Goal: Task Accomplishment & Management: Complete application form

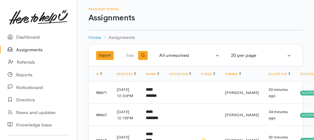
click at [27, 52] on link "Assignments" at bounding box center [38, 50] width 77 height 13
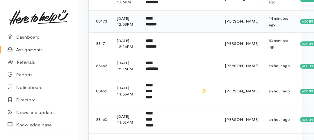
scroll to position [206, 0]
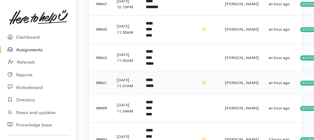
click at [153, 88] on b "**********" at bounding box center [150, 83] width 8 height 10
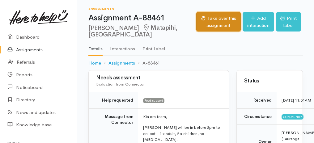
click at [202, 27] on button "Take over this assignment" at bounding box center [218, 21] width 45 height 19
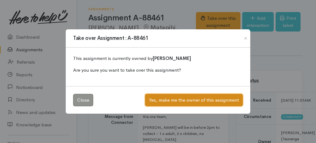
click at [204, 98] on button "Yes, make me the owner of this assignment" at bounding box center [194, 100] width 98 height 13
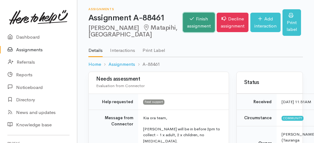
click at [183, 28] on link "Finish assignment" at bounding box center [199, 22] width 32 height 19
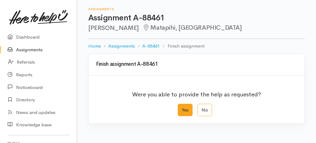
click at [185, 108] on label "Yes" at bounding box center [185, 110] width 15 height 13
click at [182, 108] on input "Yes" at bounding box center [180, 106] width 4 height 4
radio input "true"
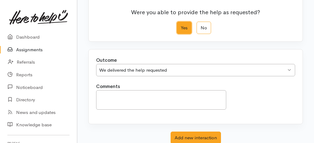
scroll to position [123, 0]
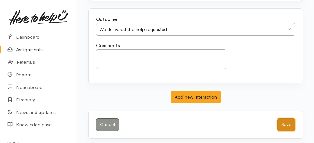
click at [289, 121] on button "Save" at bounding box center [286, 124] width 18 height 13
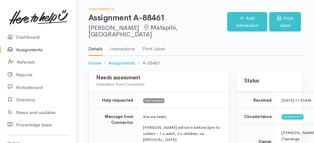
click at [28, 51] on link "Assignments" at bounding box center [38, 50] width 77 height 13
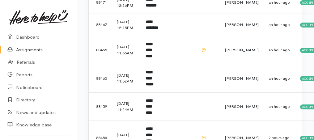
scroll to position [185, 0]
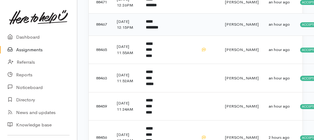
click at [159, 36] on td "**********" at bounding box center [152, 24] width 23 height 22
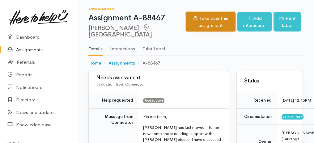
click at [205, 23] on button "Take over this assignment" at bounding box center [211, 21] width 50 height 19
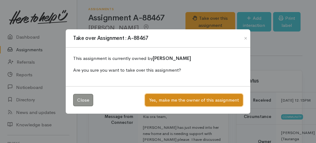
click at [193, 102] on button "Yes, make me the owner of this assignment" at bounding box center [194, 100] width 98 height 13
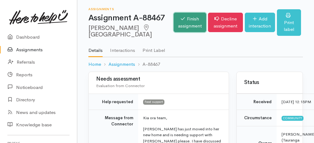
click at [178, 30] on link "Finish assignment" at bounding box center [190, 22] width 32 height 19
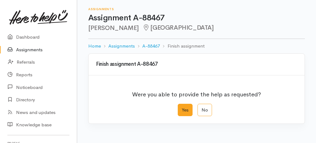
click at [186, 108] on label "Yes" at bounding box center [185, 110] width 15 height 13
click at [182, 108] on input "Yes" at bounding box center [180, 106] width 4 height 4
radio input "true"
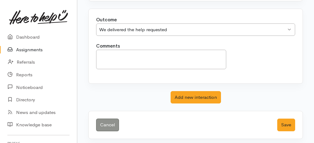
scroll to position [123, 0]
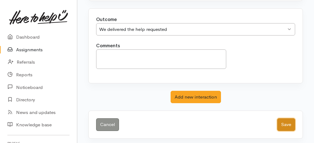
click at [290, 122] on button "Save" at bounding box center [286, 124] width 18 height 13
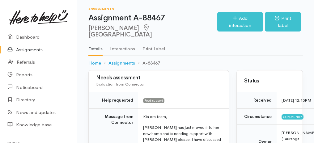
click at [25, 52] on link "Assignments" at bounding box center [38, 50] width 77 height 13
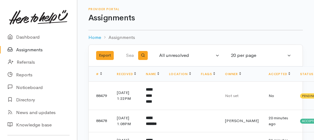
click at [25, 52] on link "Assignments" at bounding box center [38, 50] width 77 height 13
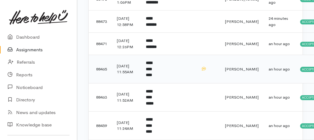
scroll to position [185, 0]
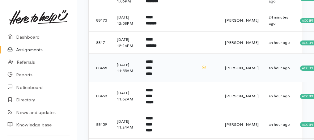
click at [150, 78] on td "**********" at bounding box center [152, 68] width 23 height 28
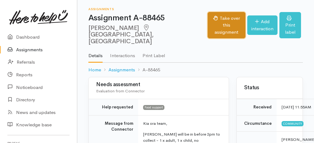
click at [208, 22] on button "Take over this assignment" at bounding box center [226, 25] width 37 height 27
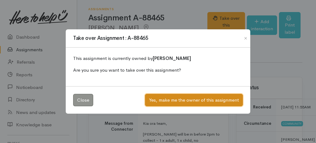
click at [199, 101] on button "Yes, make me the owner of this assignment" at bounding box center [194, 100] width 98 height 13
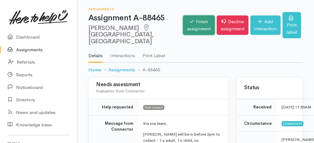
click at [183, 26] on link "Finish assignment" at bounding box center [199, 24] width 32 height 19
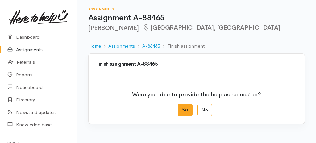
click at [184, 111] on label "Yes" at bounding box center [185, 110] width 15 height 13
click at [182, 108] on input "Yes" at bounding box center [180, 106] width 4 height 4
radio input "true"
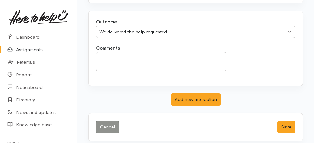
scroll to position [123, 0]
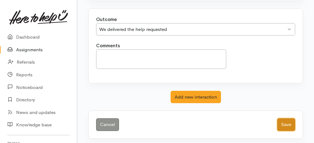
drag, startPoint x: 292, startPoint y: 124, endPoint x: 158, endPoint y: 73, distance: 142.6
click at [292, 124] on button "Save" at bounding box center [286, 124] width 18 height 13
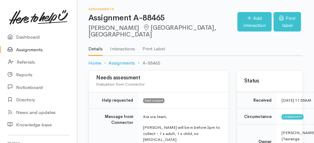
click at [23, 49] on link "Assignments" at bounding box center [38, 50] width 77 height 13
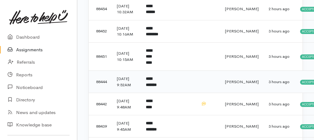
scroll to position [264, 0]
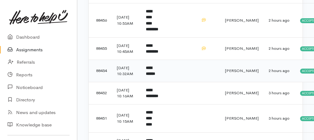
click at [153, 76] on b "**********" at bounding box center [150, 71] width 9 height 10
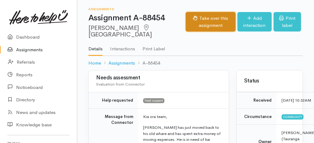
click at [186, 27] on button "Take over this assignment" at bounding box center [211, 21] width 50 height 19
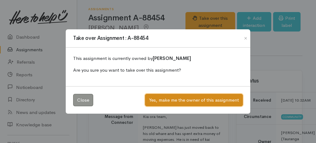
click at [195, 101] on button "Yes, make me the owner of this assignment" at bounding box center [194, 100] width 98 height 13
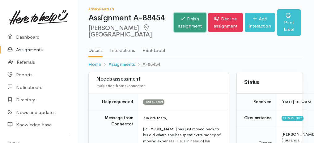
click at [174, 29] on link "Finish assignment" at bounding box center [190, 22] width 32 height 19
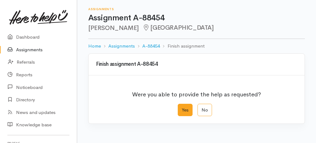
click at [184, 107] on label "Yes" at bounding box center [185, 110] width 15 height 13
click at [182, 107] on input "Yes" at bounding box center [180, 106] width 4 height 4
radio input "true"
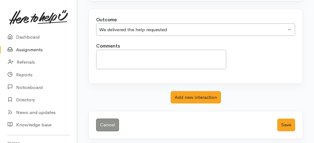
scroll to position [123, 0]
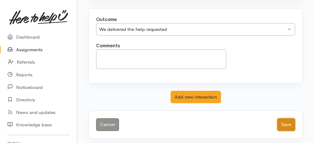
click at [289, 123] on button "Save" at bounding box center [286, 124] width 18 height 13
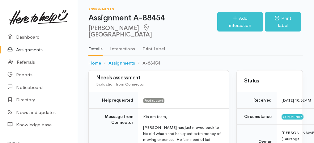
click at [19, 49] on link "Assignments" at bounding box center [38, 50] width 77 height 13
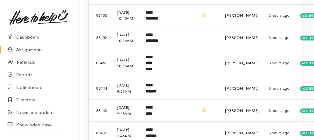
scroll to position [329, 0]
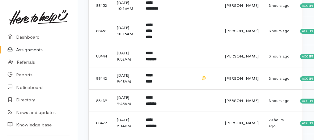
click at [26, 52] on link "Assignments" at bounding box center [38, 50] width 77 height 13
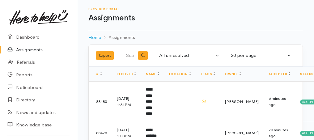
click at [29, 50] on link "Assignments" at bounding box center [38, 50] width 77 height 13
click at [28, 49] on link "Assignments" at bounding box center [38, 50] width 77 height 13
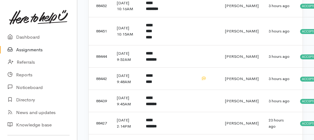
scroll to position [329, 0]
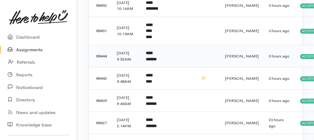
click at [157, 67] on td "**********" at bounding box center [152, 56] width 23 height 22
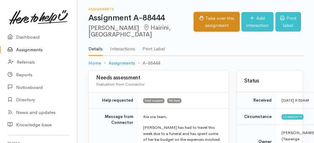
click at [194, 21] on button "Take over this assignment" at bounding box center [217, 21] width 46 height 19
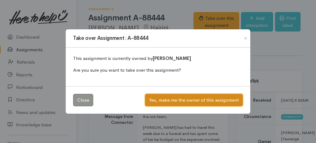
click at [184, 98] on button "Yes, make me the owner of this assignment" at bounding box center [194, 100] width 98 height 13
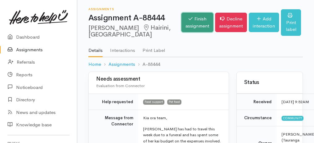
click at [181, 31] on link "Finish assignment" at bounding box center [197, 22] width 32 height 19
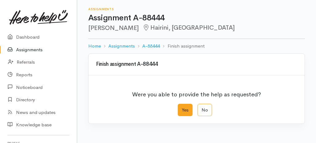
click at [185, 111] on label "Yes" at bounding box center [185, 110] width 15 height 13
click at [182, 108] on input "Yes" at bounding box center [180, 106] width 4 height 4
radio input "true"
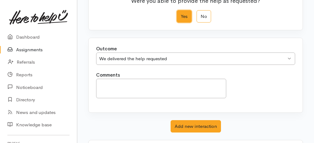
scroll to position [123, 0]
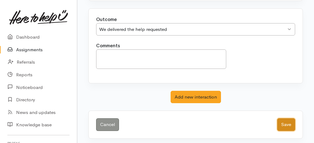
click at [288, 125] on button "Save" at bounding box center [286, 124] width 18 height 13
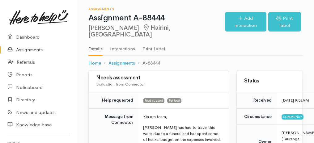
click at [27, 52] on link "Assignments" at bounding box center [38, 50] width 77 height 13
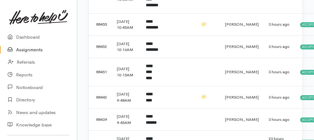
scroll to position [350, 0]
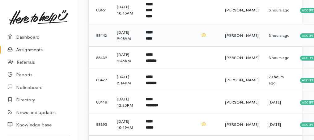
click at [152, 40] on b "*********" at bounding box center [149, 35] width 6 height 10
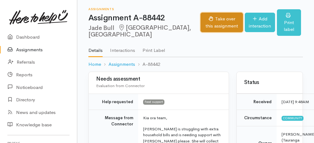
click at [200, 22] on button "Take over this assignment" at bounding box center [221, 22] width 42 height 19
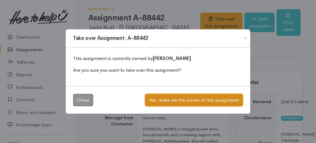
click at [200, 96] on button "Yes, make me the owner of this assignment" at bounding box center [194, 100] width 98 height 13
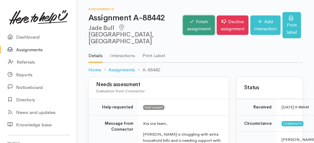
click at [183, 19] on link "Finish assignment" at bounding box center [199, 24] width 32 height 19
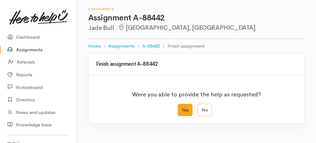
click at [181, 107] on label "Yes" at bounding box center [185, 110] width 15 height 13
click at [181, 107] on input "Yes" at bounding box center [180, 106] width 4 height 4
radio input "true"
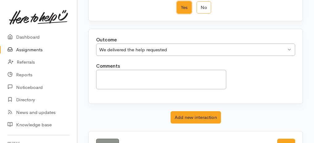
scroll to position [123, 0]
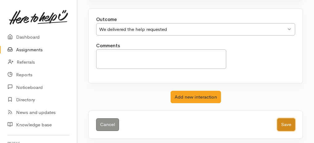
click at [290, 121] on button "Save" at bounding box center [286, 124] width 18 height 13
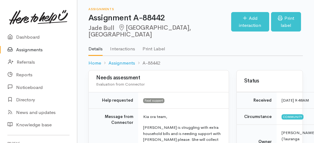
click at [25, 49] on link "Assignments" at bounding box center [38, 50] width 77 height 13
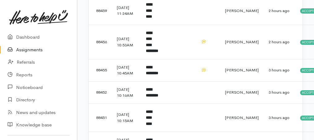
scroll to position [210, 0]
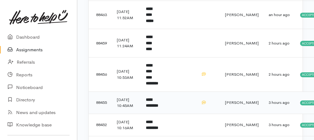
click at [151, 107] on b "**********" at bounding box center [152, 103] width 12 height 10
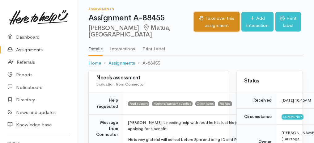
click at [203, 21] on button "Take over this assignment" at bounding box center [217, 21] width 46 height 19
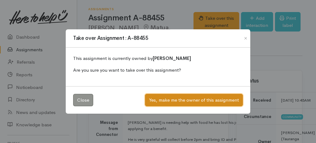
click at [192, 98] on button "Yes, make me the owner of this assignment" at bounding box center [194, 100] width 98 height 13
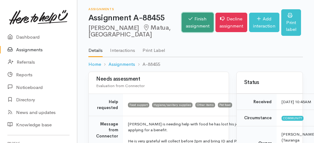
click at [182, 19] on link "Finish assignment" at bounding box center [198, 22] width 32 height 19
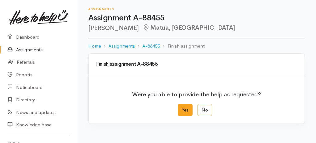
click at [187, 111] on label "Yes" at bounding box center [185, 110] width 15 height 13
click at [182, 108] on input "Yes" at bounding box center [180, 106] width 4 height 4
radio input "true"
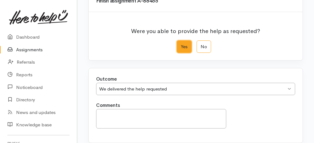
scroll to position [123, 0]
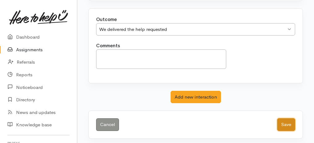
click at [283, 123] on button "Save" at bounding box center [286, 124] width 18 height 13
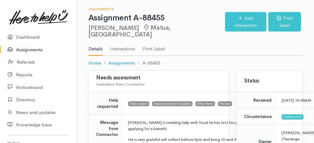
click at [35, 51] on link "Assignments" at bounding box center [38, 50] width 77 height 13
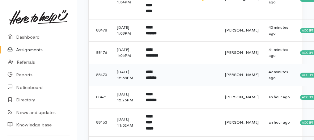
scroll to position [103, 0]
click at [157, 74] on b "**********" at bounding box center [151, 74] width 11 height 10
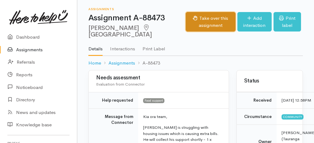
click at [186, 28] on button "Take over this assignment" at bounding box center [211, 21] width 50 height 19
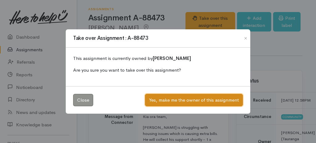
click at [176, 104] on button "Yes, make me the owner of this assignment" at bounding box center [194, 100] width 98 height 13
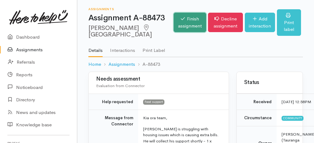
click at [174, 27] on link "Finish assignment" at bounding box center [190, 22] width 32 height 19
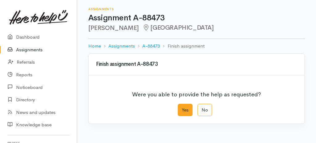
click at [187, 111] on label "Yes" at bounding box center [185, 110] width 15 height 13
click at [182, 108] on input "Yes" at bounding box center [180, 106] width 4 height 4
radio input "true"
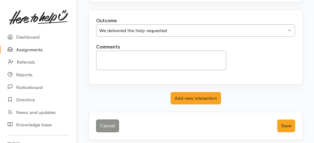
scroll to position [123, 0]
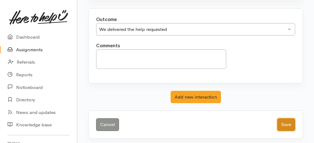
click at [282, 126] on button "Save" at bounding box center [286, 124] width 18 height 13
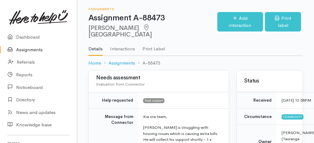
click at [36, 49] on link "Assignments" at bounding box center [38, 50] width 77 height 13
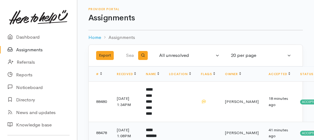
scroll to position [62, 0]
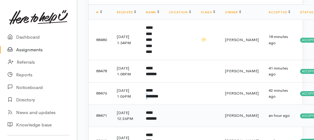
drag, startPoint x: 160, startPoint y: 88, endPoint x: 184, endPoint y: 105, distance: 29.7
click at [158, 88] on b "**********" at bounding box center [152, 93] width 12 height 10
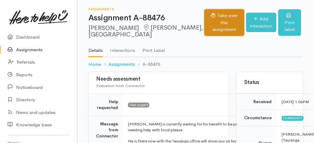
click at [212, 23] on button "Take over this assignment" at bounding box center [224, 22] width 40 height 27
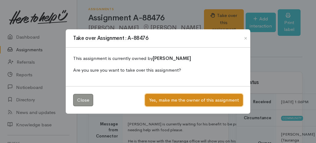
click at [202, 98] on button "Yes, make me the owner of this assignment" at bounding box center [194, 100] width 98 height 13
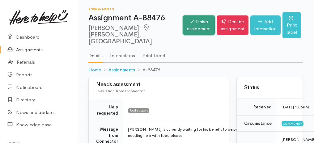
click at [186, 34] on link "Finish assignment" at bounding box center [199, 24] width 32 height 19
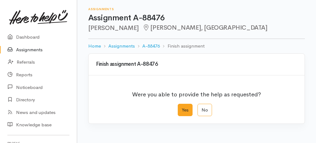
click at [190, 113] on label "Yes" at bounding box center [185, 110] width 15 height 13
click at [182, 108] on input "Yes" at bounding box center [180, 106] width 4 height 4
radio input "true"
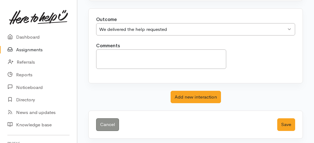
scroll to position [123, 0]
click at [290, 124] on button "Save" at bounding box center [286, 124] width 18 height 13
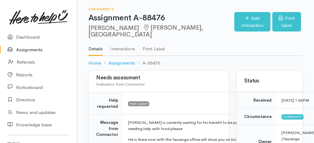
click at [26, 51] on link "Assignments" at bounding box center [38, 50] width 77 height 13
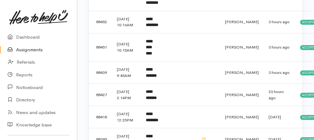
scroll to position [247, 0]
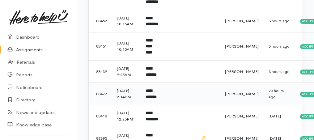
click at [144, 100] on td "**********" at bounding box center [152, 94] width 23 height 22
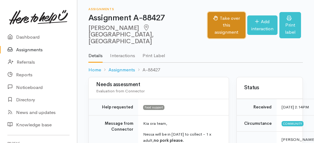
click at [208, 23] on button "Take over this assignment" at bounding box center [226, 25] width 37 height 27
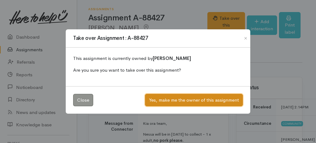
click at [202, 100] on button "Yes, make me the owner of this assignment" at bounding box center [194, 100] width 98 height 13
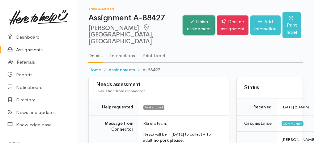
click at [188, 23] on link "Finish assignment" at bounding box center [199, 24] width 32 height 19
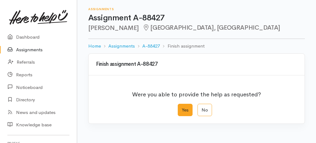
click at [183, 105] on label "Yes" at bounding box center [185, 110] width 15 height 13
click at [182, 105] on input "Yes" at bounding box center [180, 106] width 4 height 4
radio input "true"
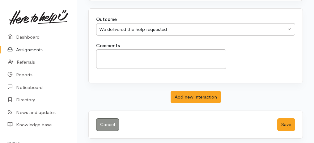
scroll to position [123, 0]
click at [289, 120] on button "Save" at bounding box center [286, 124] width 18 height 13
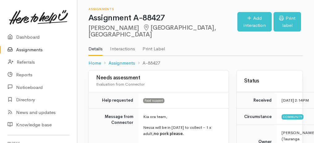
click at [28, 50] on link "Assignments" at bounding box center [38, 50] width 77 height 13
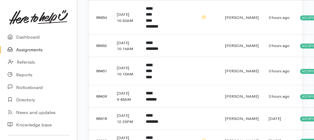
scroll to position [247, 0]
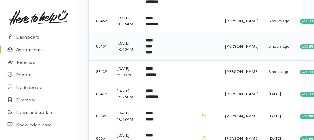
click at [152, 41] on b "**********" at bounding box center [149, 46] width 6 height 16
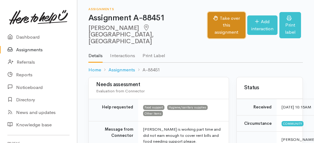
click at [208, 25] on button "Take over this assignment" at bounding box center [226, 25] width 37 height 27
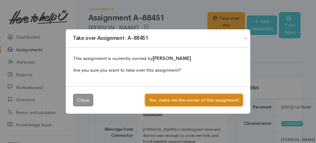
click at [199, 97] on button "Yes, make me the owner of this assignment" at bounding box center [194, 100] width 98 height 13
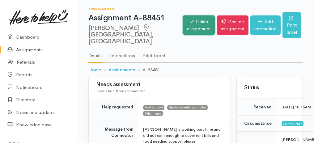
click at [183, 25] on link "Finish assignment" at bounding box center [199, 24] width 32 height 19
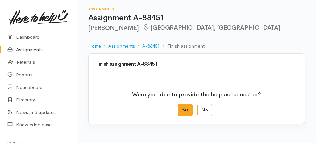
click at [188, 107] on label "Yes" at bounding box center [185, 110] width 15 height 13
click at [182, 107] on input "Yes" at bounding box center [180, 106] width 4 height 4
radio input "true"
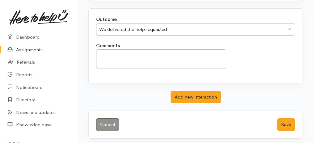
scroll to position [123, 0]
click at [282, 123] on button "Save" at bounding box center [286, 124] width 18 height 13
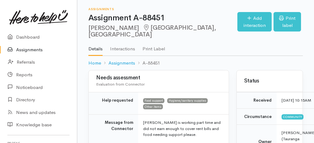
click at [25, 49] on link "Assignments" at bounding box center [38, 50] width 77 height 13
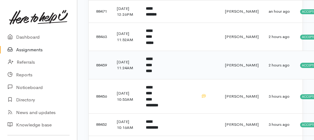
scroll to position [144, 0]
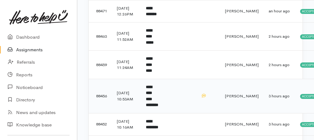
click at [152, 99] on b "**********" at bounding box center [152, 96] width 12 height 22
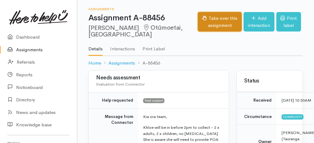
click at [224, 21] on button "Take over this assignment" at bounding box center [220, 21] width 44 height 19
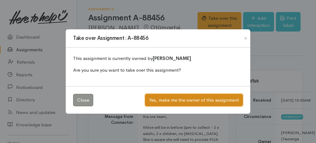
click at [189, 97] on button "Yes, make me the owner of this assignment" at bounding box center [194, 100] width 98 height 13
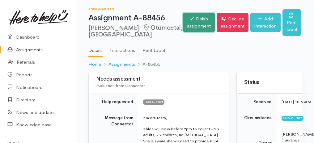
click at [186, 14] on link "Finish assignment" at bounding box center [199, 22] width 32 height 19
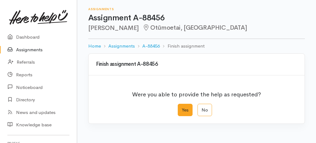
click at [183, 110] on label "Yes" at bounding box center [185, 110] width 15 height 13
click at [182, 108] on input "Yes" at bounding box center [180, 106] width 4 height 4
radio input "true"
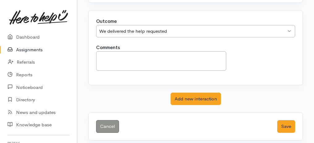
scroll to position [123, 0]
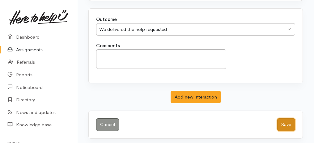
click at [283, 120] on button "Save" at bounding box center [286, 124] width 18 height 13
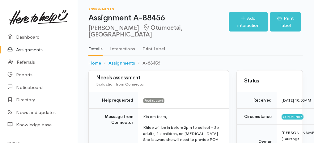
click at [26, 54] on link "Assignments" at bounding box center [38, 50] width 77 height 13
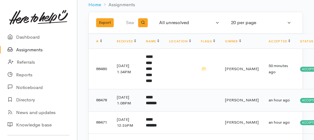
scroll to position [62, 0]
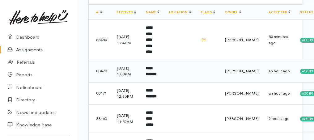
click at [157, 66] on b "**********" at bounding box center [151, 71] width 11 height 10
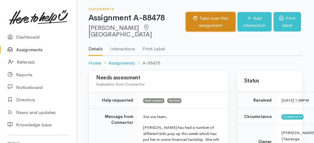
click at [204, 24] on button "Take over this assignment" at bounding box center [211, 21] width 50 height 19
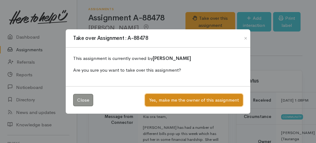
click at [194, 102] on button "Yes, make me the owner of this assignment" at bounding box center [194, 100] width 98 height 13
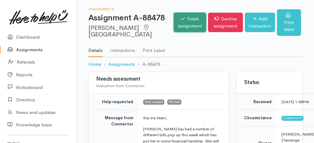
click at [174, 25] on link "Finish assignment" at bounding box center [190, 22] width 32 height 19
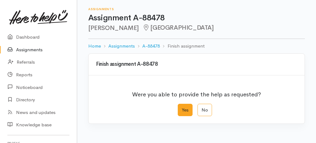
click at [183, 106] on label "Yes" at bounding box center [185, 110] width 15 height 13
click at [182, 106] on input "Yes" at bounding box center [180, 106] width 4 height 4
radio input "true"
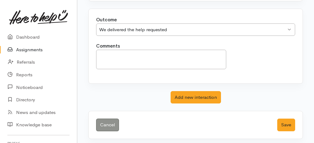
scroll to position [123, 0]
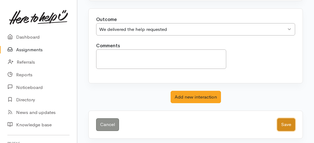
click at [286, 121] on button "Save" at bounding box center [286, 124] width 18 height 13
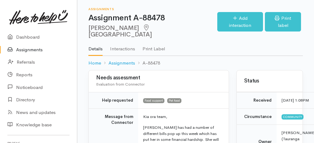
click at [30, 49] on link "Assignments" at bounding box center [38, 50] width 77 height 13
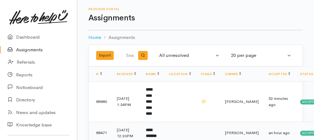
scroll to position [62, 0]
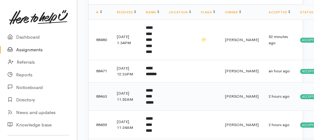
click at [154, 93] on b "**********" at bounding box center [150, 96] width 8 height 16
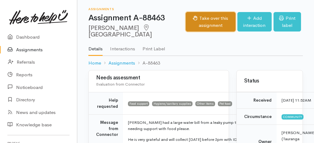
click at [191, 24] on button "Take over this assignment" at bounding box center [211, 21] width 50 height 19
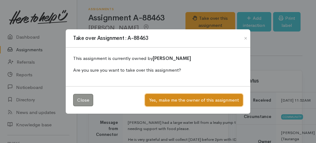
click at [202, 98] on button "Yes, make me the owner of this assignment" at bounding box center [194, 100] width 98 height 13
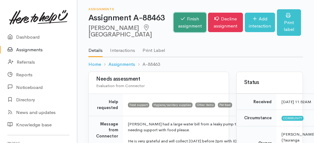
click at [174, 32] on link "Finish assignment" at bounding box center [190, 22] width 32 height 19
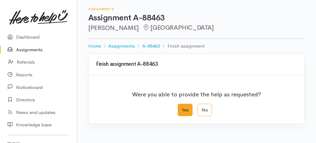
click at [187, 110] on label "Yes" at bounding box center [185, 110] width 15 height 13
click at [182, 108] on input "Yes" at bounding box center [180, 106] width 4 height 4
radio input "true"
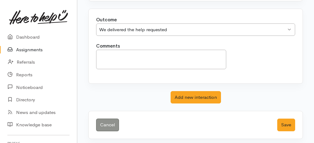
scroll to position [123, 0]
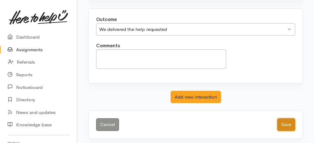
click at [290, 124] on button "Save" at bounding box center [286, 124] width 18 height 13
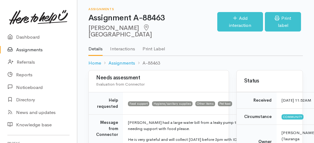
click at [29, 48] on link "Assignments" at bounding box center [38, 50] width 77 height 13
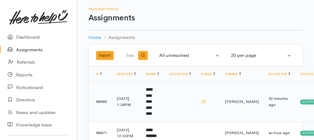
click at [148, 97] on b "**********" at bounding box center [149, 101] width 6 height 28
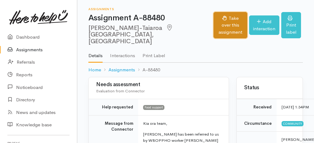
click at [234, 23] on button "Take over this assignment" at bounding box center [229, 25] width 33 height 27
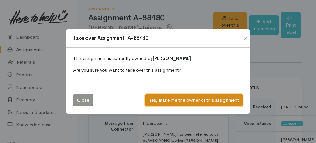
click at [206, 95] on button "Yes, make me the owner of this assignment" at bounding box center [194, 100] width 98 height 13
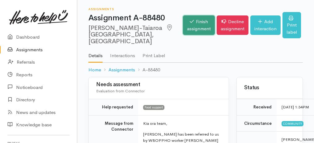
click at [192, 25] on link "Finish assignment" at bounding box center [199, 24] width 32 height 19
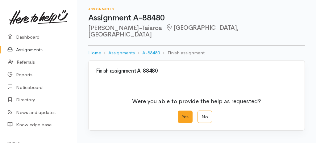
click at [187, 111] on label "Yes" at bounding box center [185, 117] width 15 height 13
click at [182, 111] on input "Yes" at bounding box center [180, 113] width 4 height 4
radio input "true"
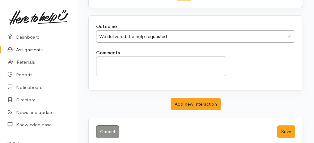
scroll to position [123, 0]
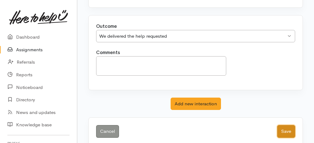
click at [288, 125] on button "Save" at bounding box center [286, 131] width 18 height 13
